Goal: Information Seeking & Learning: Learn about a topic

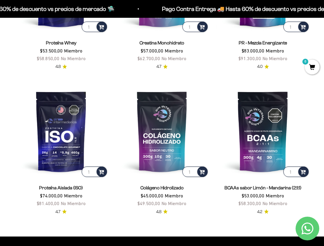
scroll to position [291, 0]
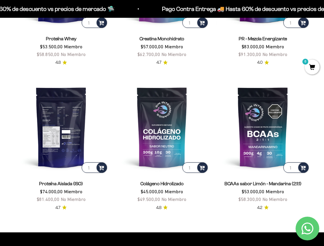
click at [61, 130] on img at bounding box center [61, 127] width 94 height 94
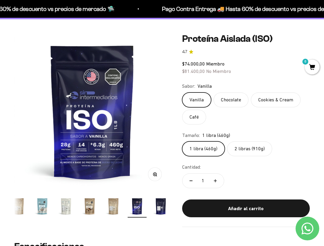
click at [162, 207] on img "Ir al artículo 17" at bounding box center [160, 206] width 19 height 19
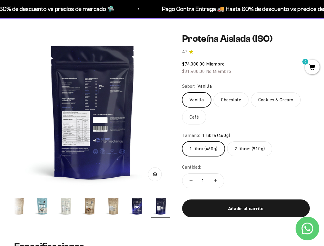
scroll to position [0, 2554]
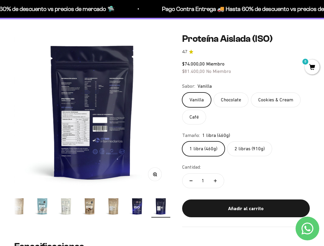
click at [141, 206] on img "Ir al artículo 16" at bounding box center [137, 206] width 19 height 19
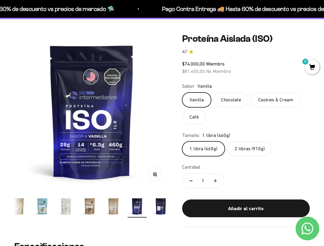
scroll to position [0, 2394]
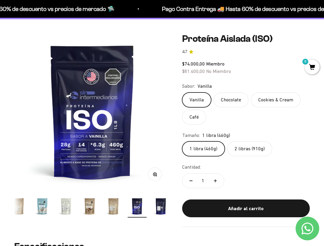
click at [252, 142] on label "2 libras (910g)" at bounding box center [249, 148] width 45 height 15
click at [182, 141] on input "2 libras (910g)" at bounding box center [182, 141] width 0 height 0
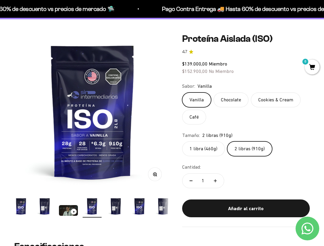
scroll to position [0, 2]
click at [212, 148] on label "1 libra (460g)" at bounding box center [203, 148] width 43 height 15
click at [182, 141] on input "1 libra (460g)" at bounding box center [182, 141] width 0 height 0
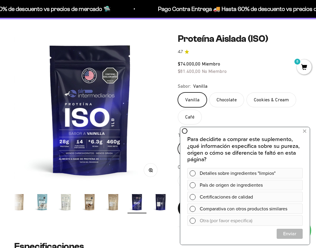
scroll to position [8183, 0]
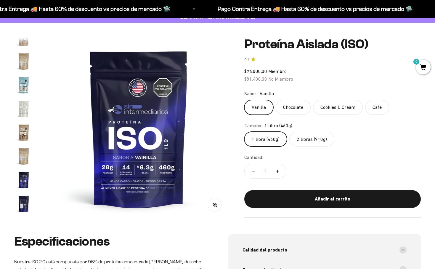
scroll to position [8162, 0]
click at [261, 105] on label "Vanilla" at bounding box center [258, 107] width 29 height 15
click at [244, 100] on input "Vanilla" at bounding box center [244, 100] width 0 height 0
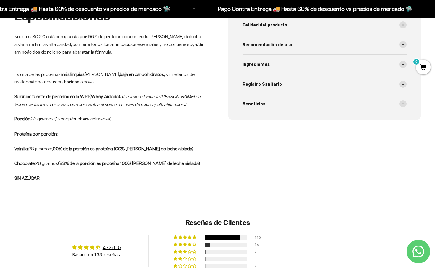
scroll to position [267, 0]
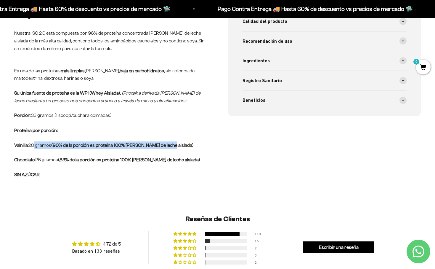
drag, startPoint x: 31, startPoint y: 145, endPoint x: 170, endPoint y: 143, distance: 139.5
type textarea "8 gramos (90% de la porción es proteína 100% de suero de leche aisl"
click at [170, 143] on p "Vainilla: 28 gramos (90% de la porción es proteína 100% de suero de leche aisla…" at bounding box center [110, 145] width 193 height 8
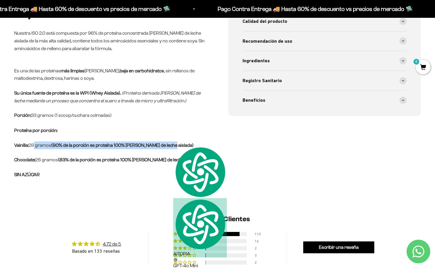
click at [140, 145] on strong "(90% de la porción es proteína 100% de suero de leche aislada)" at bounding box center [122, 144] width 142 height 5
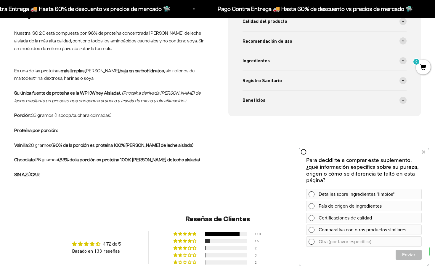
click at [146, 184] on div "Especificaciones Nuestra ISO 2.0 está compuesta por 96% de proteína concentrada…" at bounding box center [217, 106] width 435 height 201
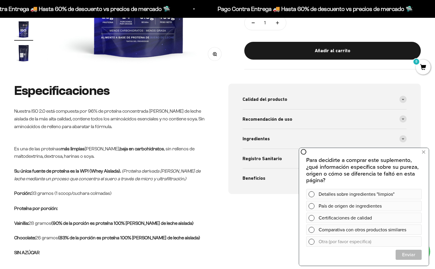
scroll to position [189, 0]
click at [423, 153] on icon at bounding box center [423, 152] width 3 height 8
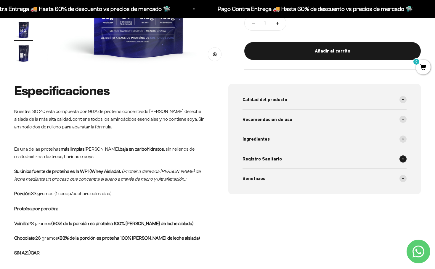
click at [284, 158] on div "Registro Sanitario" at bounding box center [325, 159] width 164 height 20
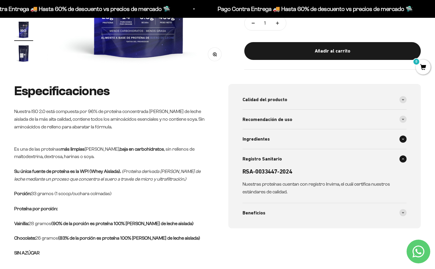
click at [282, 140] on div "Ingredientes" at bounding box center [325, 139] width 164 height 20
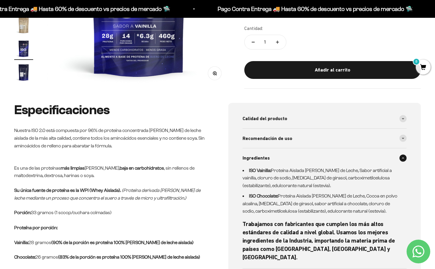
scroll to position [169, 0]
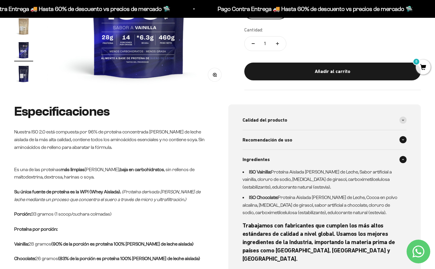
click at [304, 130] on div "Recomendación de uso" at bounding box center [325, 140] width 164 height 20
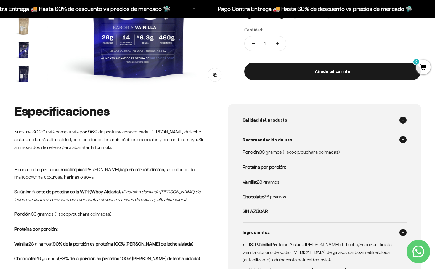
click at [292, 120] on div "Calidad del producto" at bounding box center [325, 120] width 164 height 20
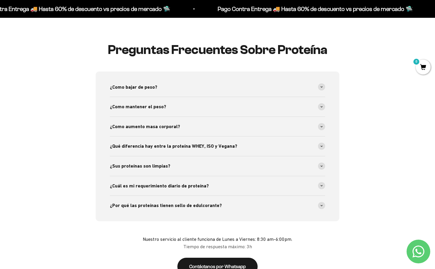
scroll to position [1119, 0]
click at [156, 79] on div "¿Como bajar de peso?" at bounding box center [218, 87] width 216 height 20
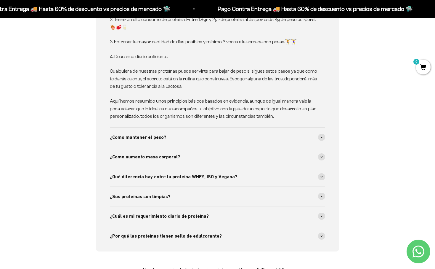
scroll to position [1243, 0]
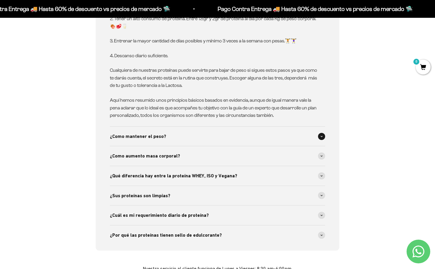
click at [177, 131] on div "¿Como mantener el peso?" at bounding box center [218, 136] width 216 height 20
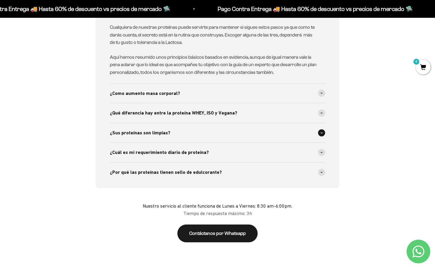
scroll to position [1446, 0]
click at [197, 109] on span "¿Qué diferencia hay entre la proteína WHEY, ISO y Vegana?" at bounding box center [173, 113] width 127 height 8
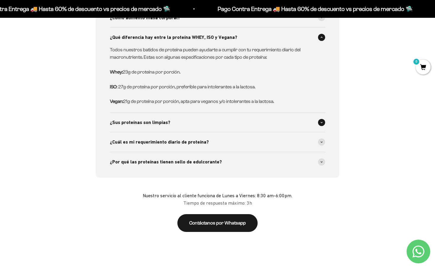
scroll to position [1522, 0]
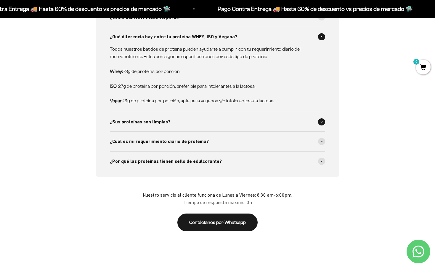
click at [189, 118] on div "¿Sus proteínas son limpias?" at bounding box center [218, 122] width 216 height 20
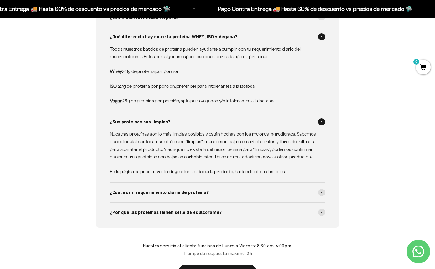
click at [189, 118] on div "¿Sus proteínas son limpias?" at bounding box center [218, 122] width 216 height 20
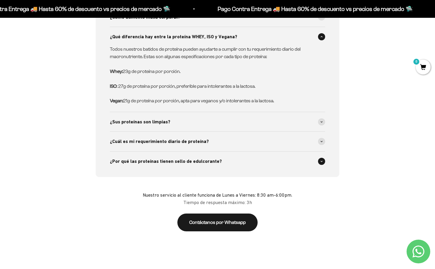
click at [196, 157] on span "¿Por qué las proteínas tienen sello de edulcorante?" at bounding box center [166, 161] width 112 height 8
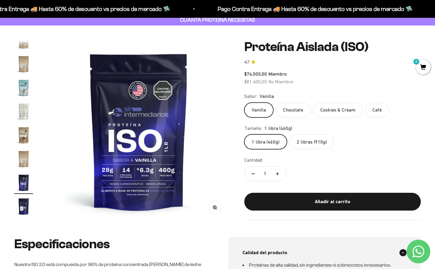
scroll to position [43, 0]
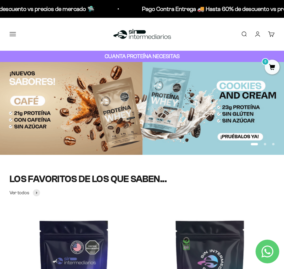
scroll to position [8162, 0]
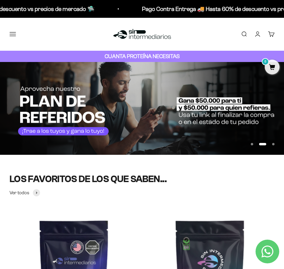
click at [216, 192] on section-header "LOS FAVORITOS DE LOS QUE SABEN... Ver todos" at bounding box center [141, 185] width 265 height 23
click at [201, 96] on img at bounding box center [142, 108] width 284 height 92
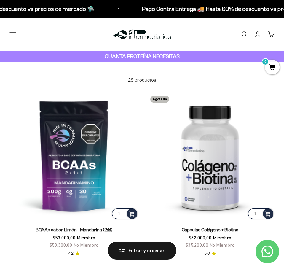
scroll to position [7635, 0]
click at [257, 34] on link "Iniciar sesión" at bounding box center [257, 34] width 7 height 7
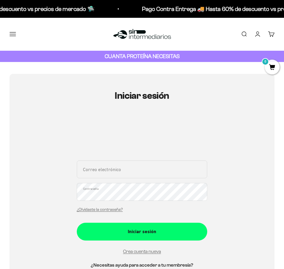
click at [134, 180] on div "Correo electrónico Contraseña ¿Olvidaste la contraseña?" at bounding box center [142, 187] width 130 height 55
click at [134, 169] on input "Correo electrónico" at bounding box center [142, 169] width 130 height 18
click at [169, 166] on input "Correo electrónico" at bounding box center [142, 169] width 130 height 18
click at [249, 184] on div "Iniciar sesión Correo electrónico Contraseña ¿Olvidaste la contraseña? Iniciar …" at bounding box center [141, 186] width 265 height 225
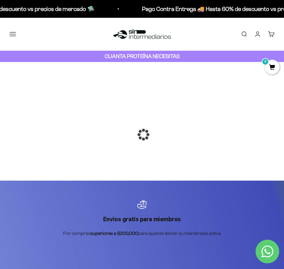
scroll to position [8162, 0]
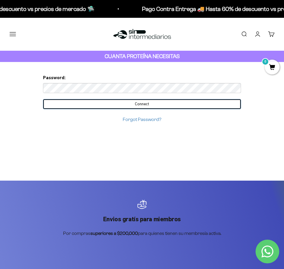
click at [166, 103] on input "Connect" at bounding box center [142, 104] width 198 height 10
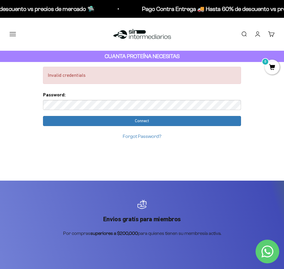
click at [12, 34] on button "Menú" at bounding box center [12, 34] width 7 height 7
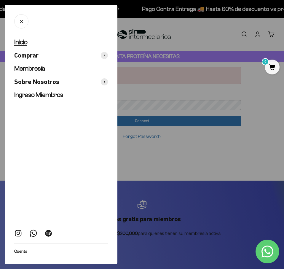
click at [23, 43] on span "Inicio" at bounding box center [20, 41] width 13 height 7
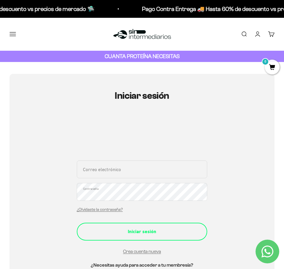
scroll to position [9, 0]
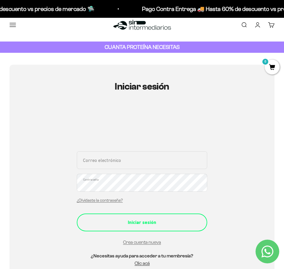
type input "[EMAIL_ADDRESS][DOMAIN_NAME]"
click at [153, 221] on div "Iniciar sesión" at bounding box center [142, 222] width 107 height 8
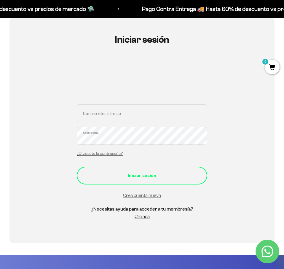
scroll to position [8162, 0]
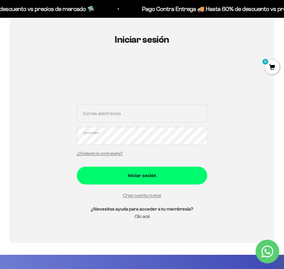
type input "lorenaposadarada@gmail.com"
click at [144, 217] on link "Clic acá" at bounding box center [141, 216] width 15 height 5
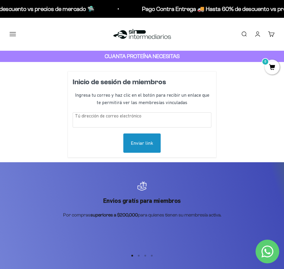
click at [156, 122] on input "text" at bounding box center [142, 119] width 139 height 15
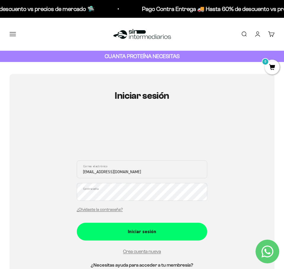
click at [11, 33] on button "Menú" at bounding box center [12, 34] width 7 height 7
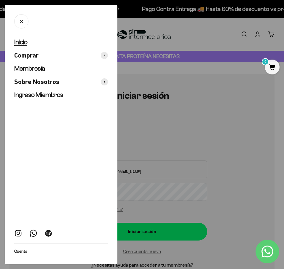
click at [21, 42] on span "Inicio" at bounding box center [20, 41] width 13 height 7
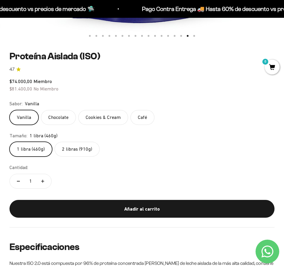
scroll to position [310, 0]
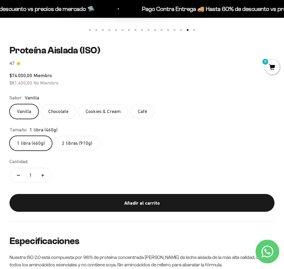
click at [253, 168] on div "Cantidad: 1" at bounding box center [141, 171] width 265 height 27
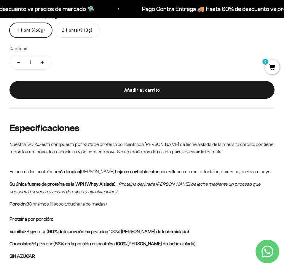
scroll to position [441, 0]
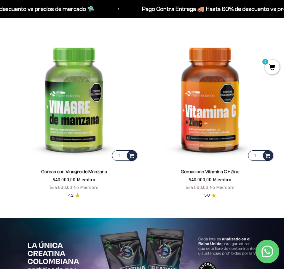
scroll to position [1241, 0]
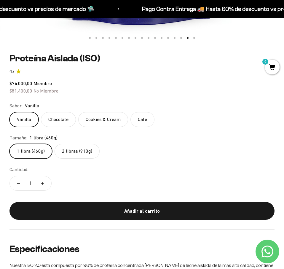
scroll to position [310, 0]
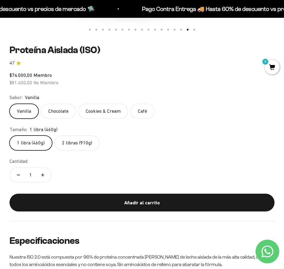
click at [66, 143] on label "2 libras (910g)" at bounding box center [76, 142] width 45 height 15
click at [9, 135] on input "2 libras (910g)" at bounding box center [9, 135] width 0 height 0
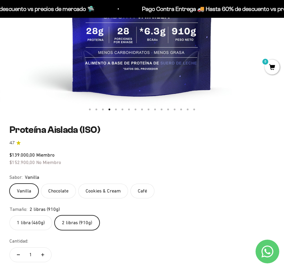
scroll to position [223, 0]
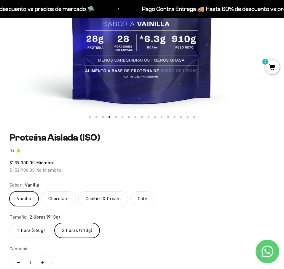
click at [97, 171] on div "$139.000,00 Miembro $152.900,00 No Miembro" at bounding box center [141, 166] width 265 height 15
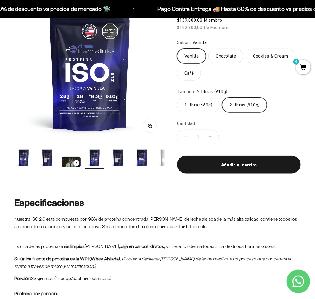
scroll to position [0, 0]
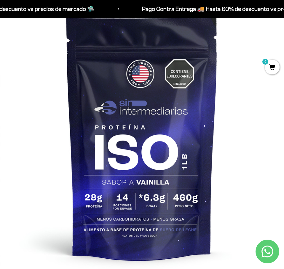
scroll to position [65, 0]
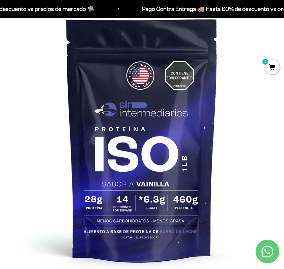
click at [245, 144] on img at bounding box center [142, 139] width 284 height 284
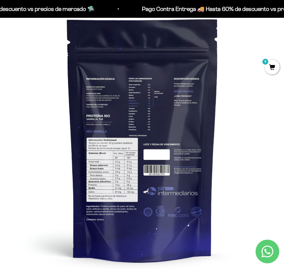
scroll to position [0, 4550]
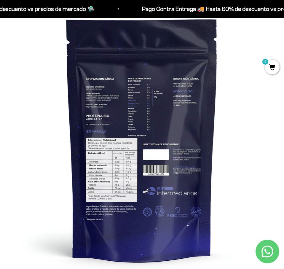
click at [138, 122] on img at bounding box center [142, 139] width 284 height 284
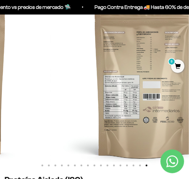
scroll to position [0, 3036]
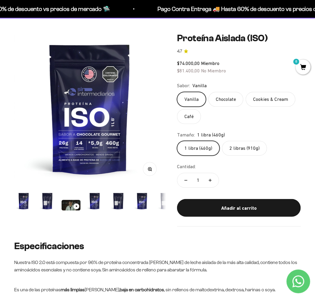
scroll to position [8133, 0]
